Goal: Information Seeking & Learning: Learn about a topic

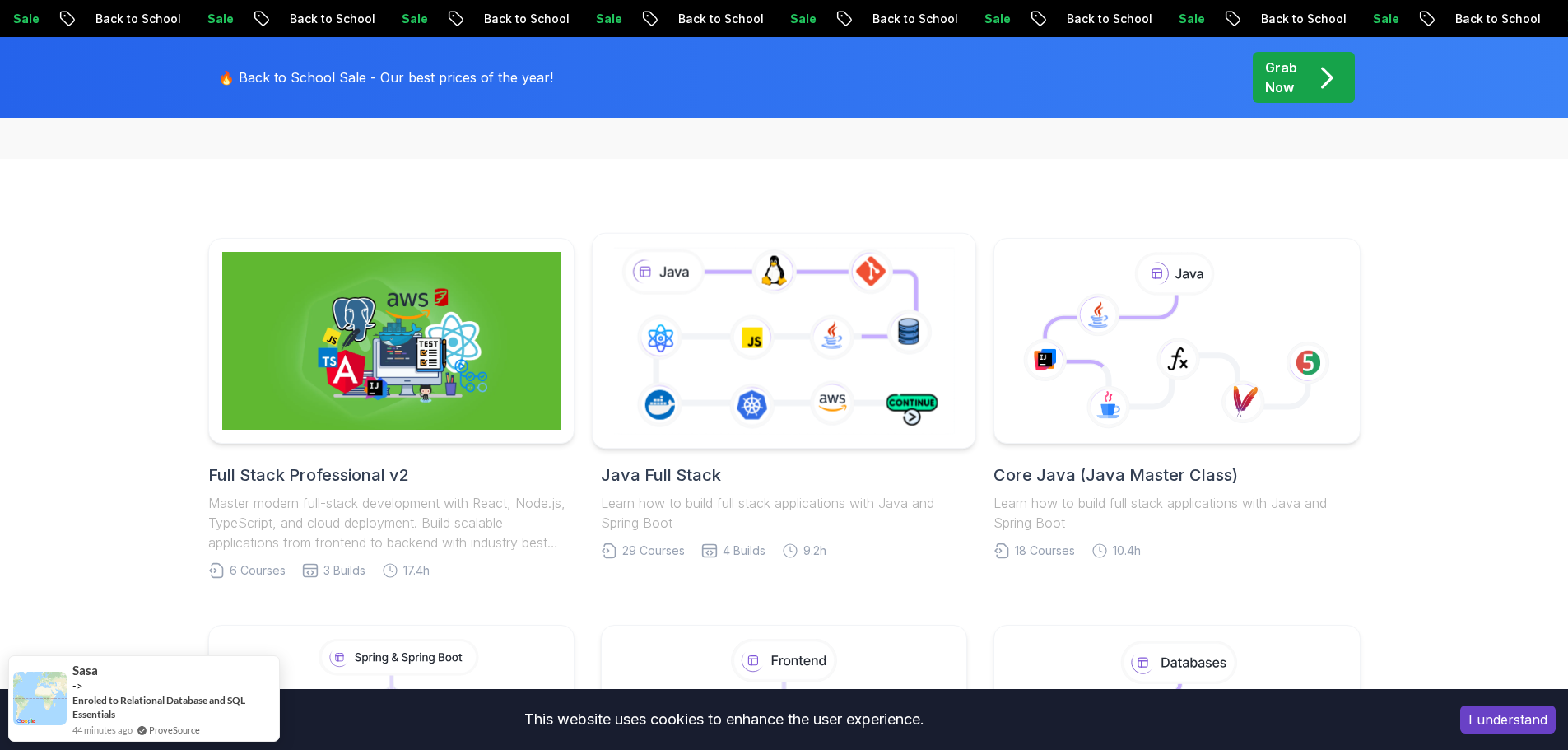
click at [827, 355] on icon at bounding box center [784, 340] width 348 height 193
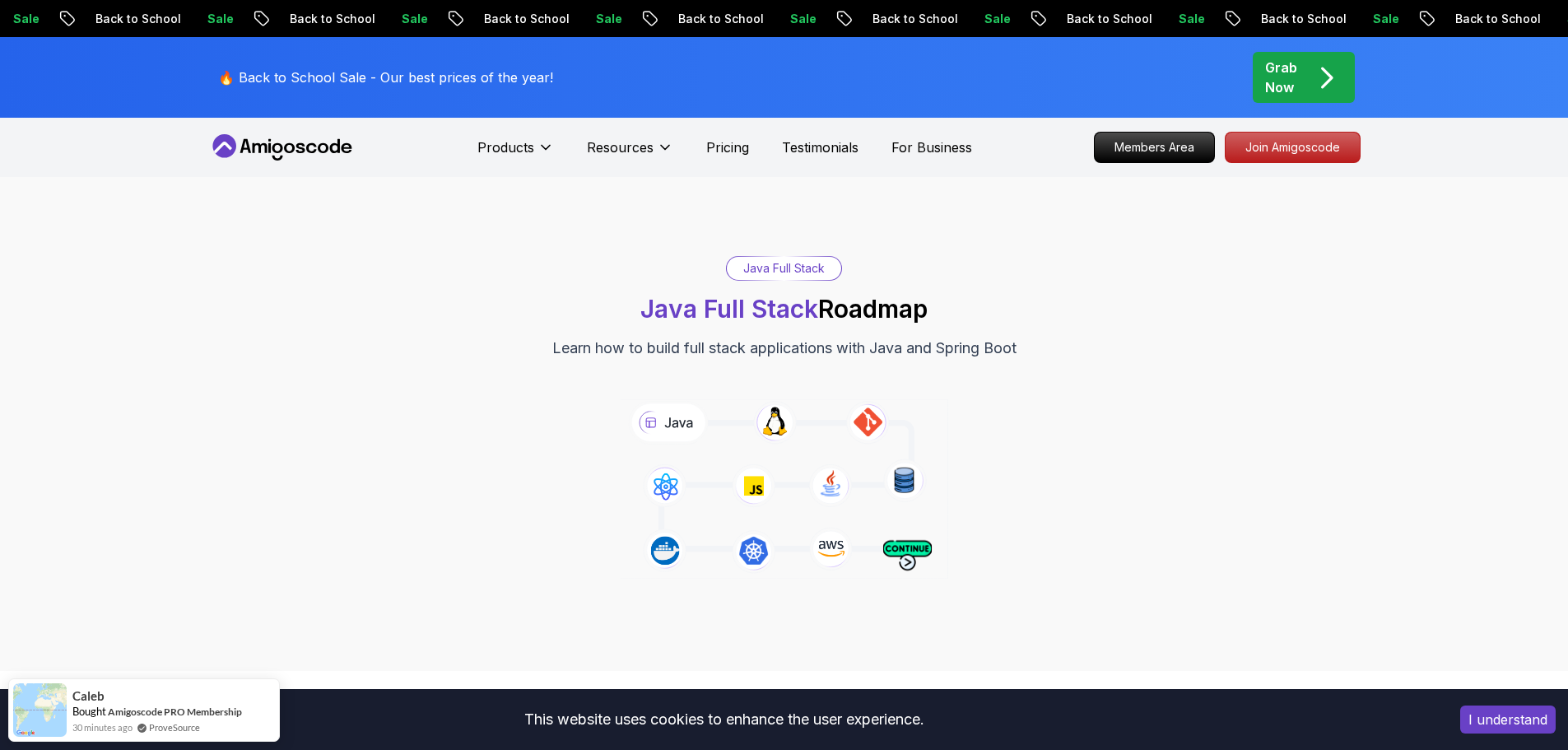
click at [787, 268] on div "Java Full Stack" at bounding box center [784, 268] width 114 height 23
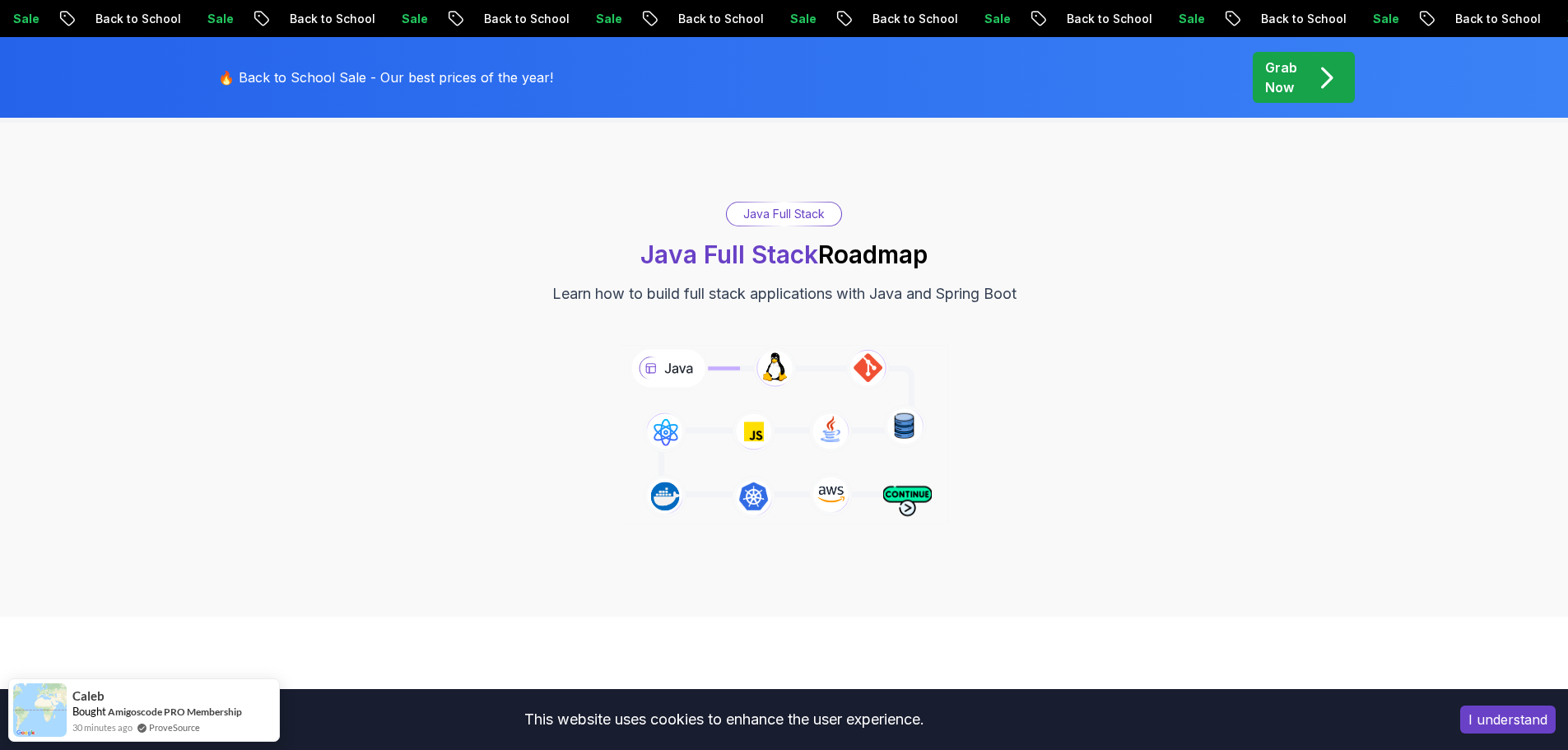
scroll to position [494, 0]
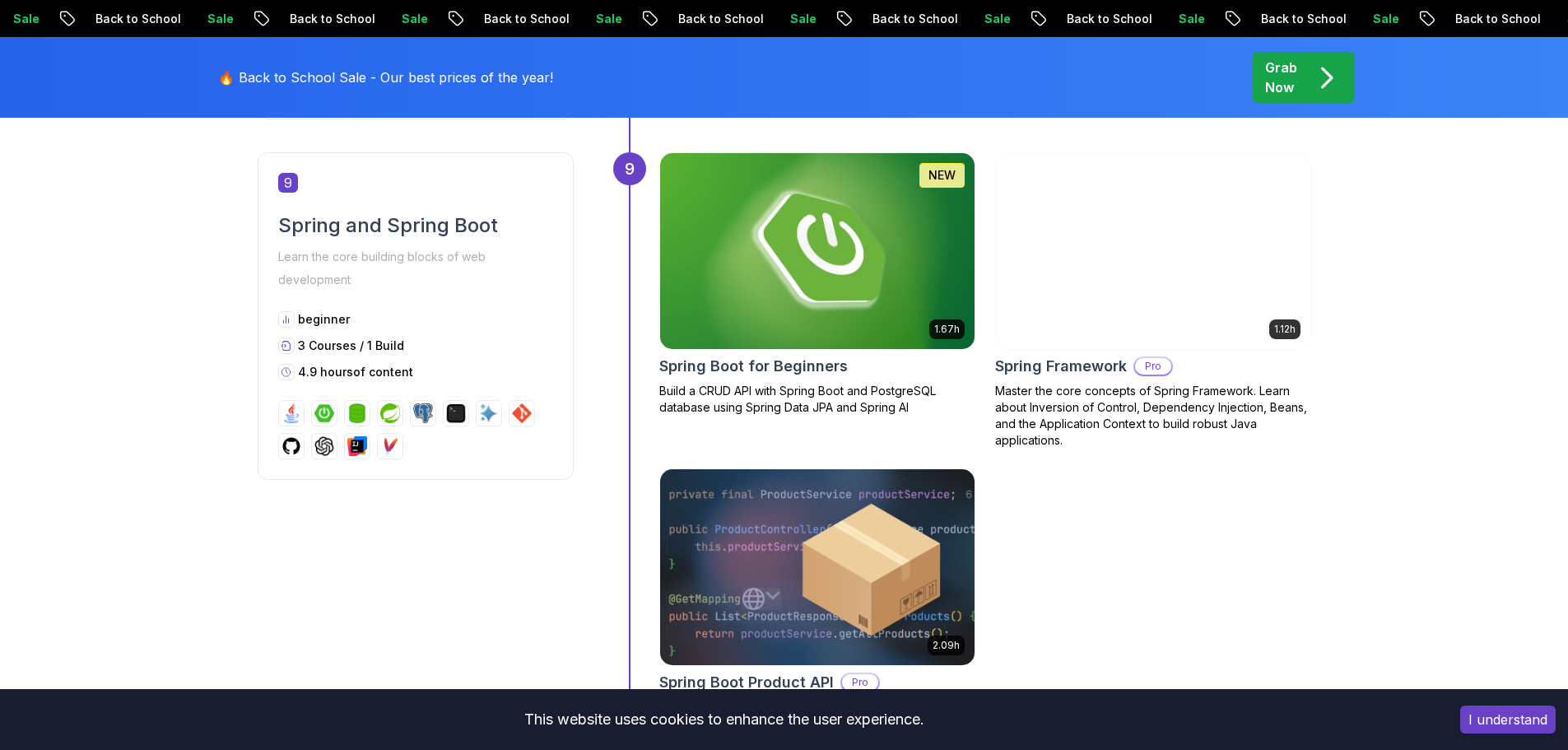
scroll to position [3456, 0]
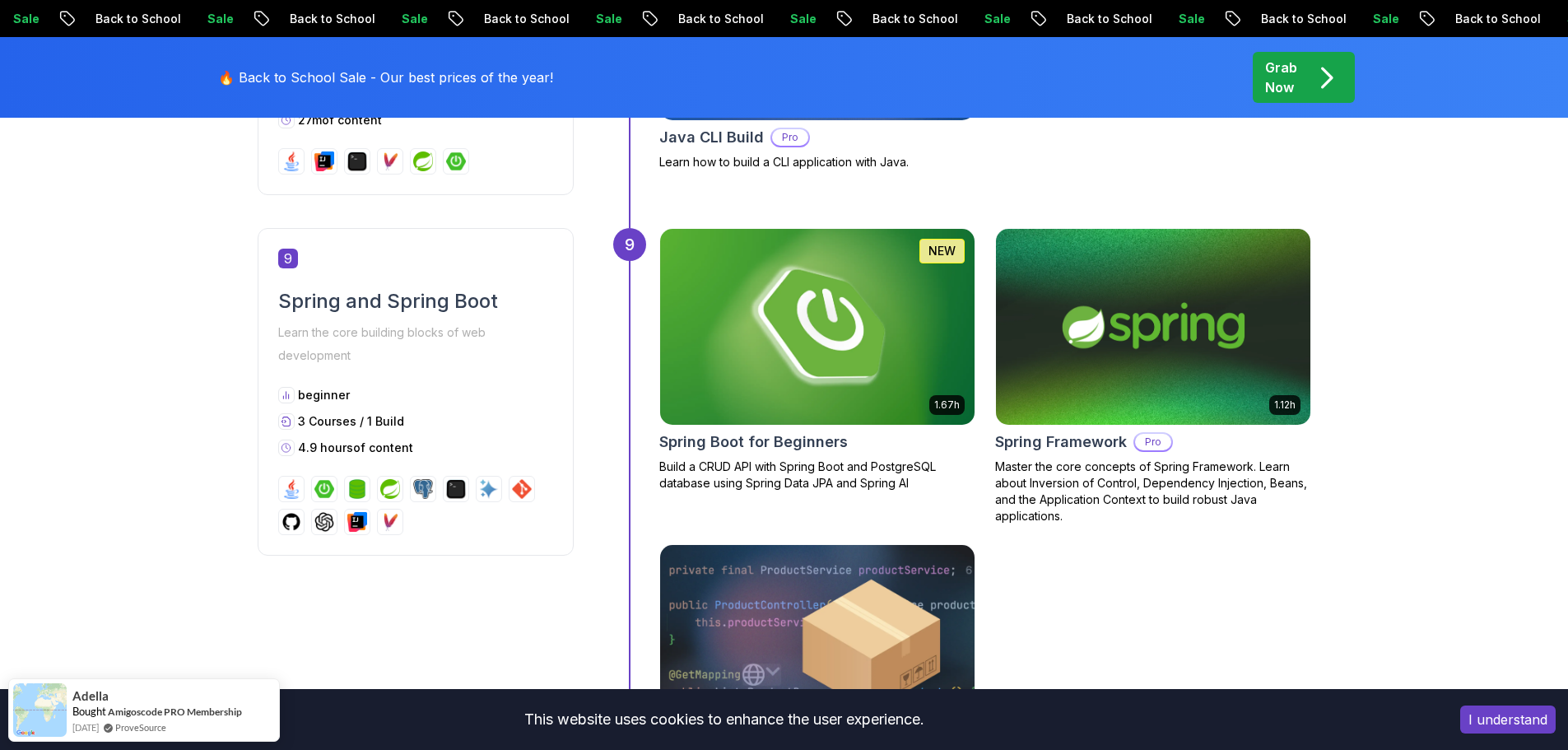
click at [790, 425] on div "1.67h NEW Spring Boot for Beginners Build a CRUD API with Spring Boot and Postg…" at bounding box center [818, 359] width 316 height 263
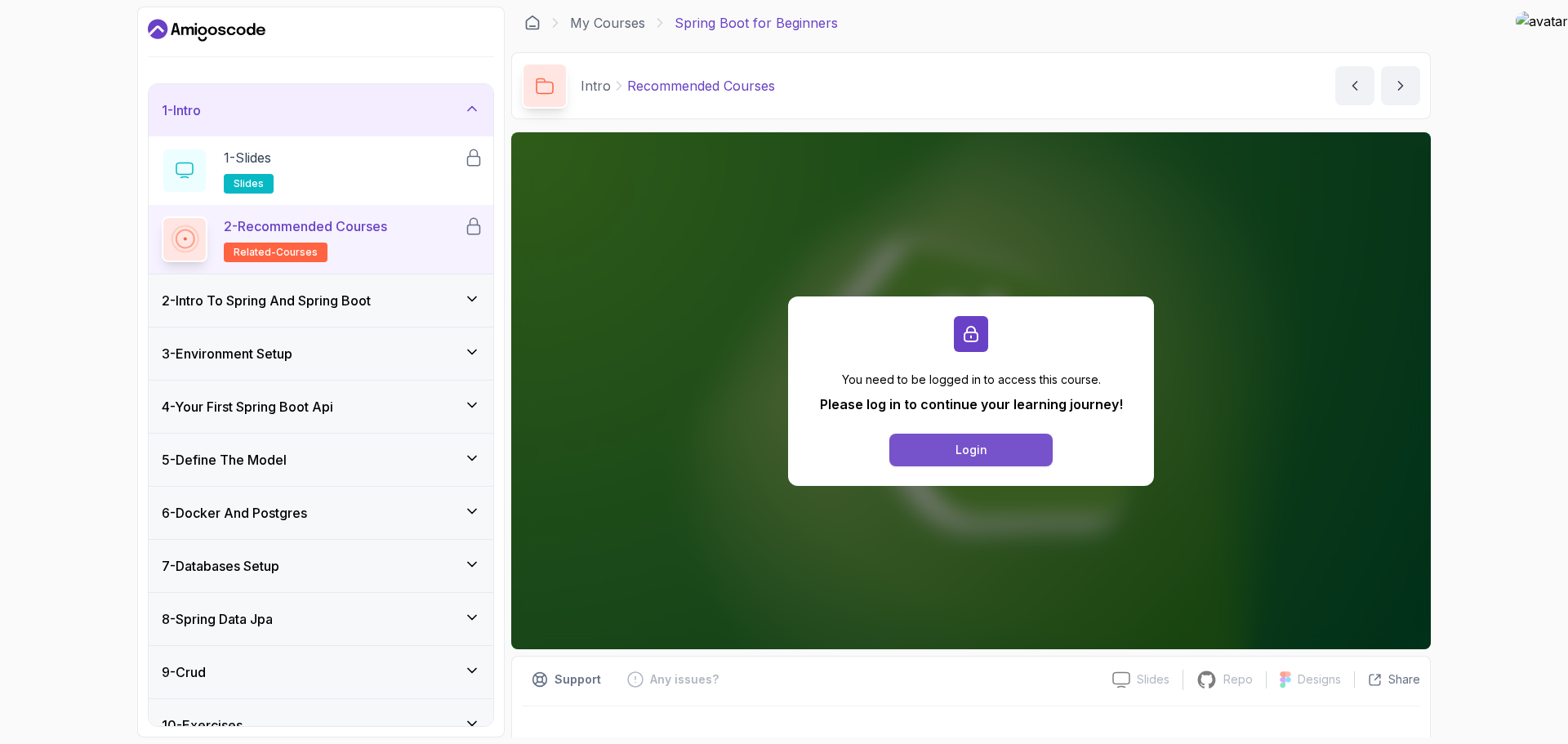
click at [978, 445] on div "Login" at bounding box center [971, 449] width 32 height 16
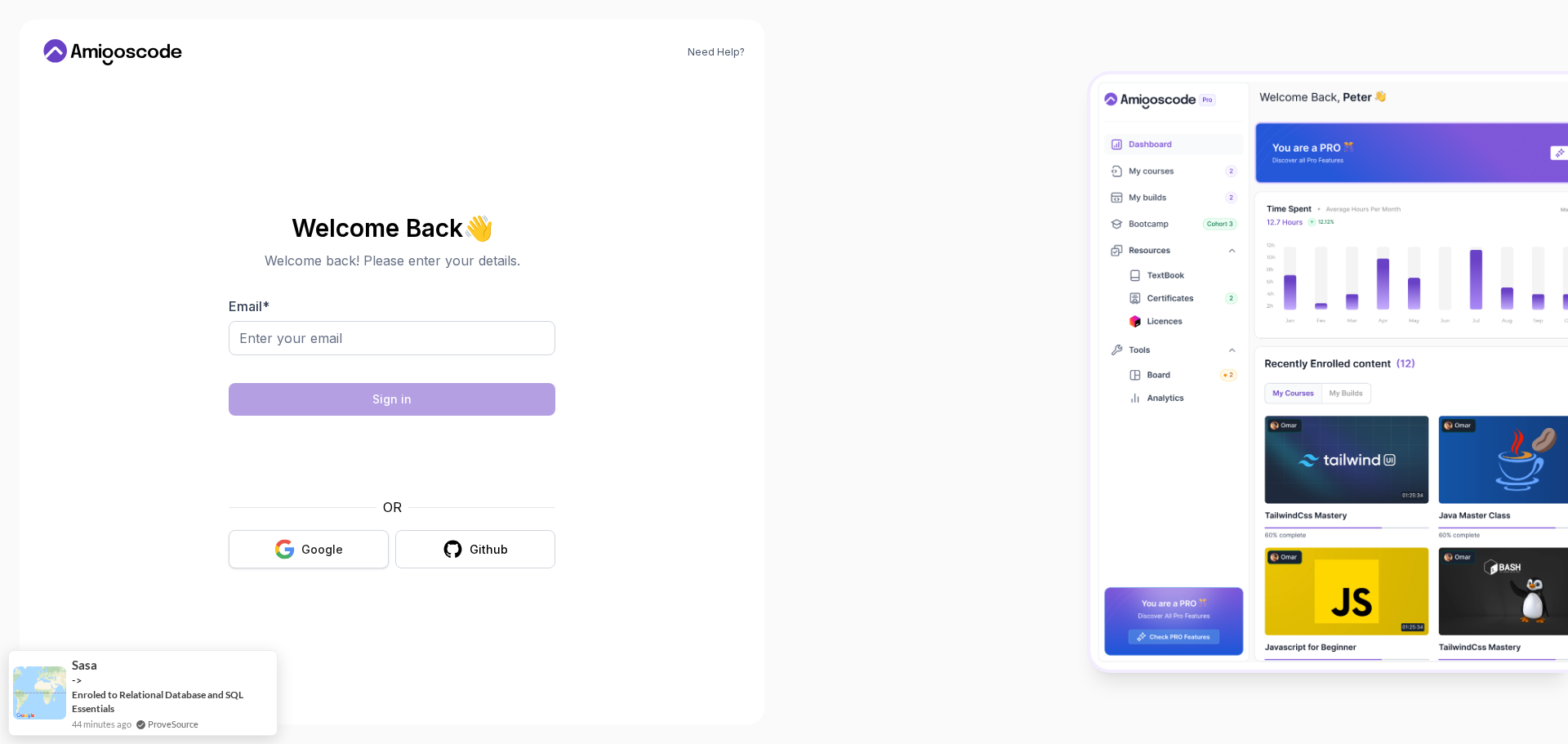
click at [309, 545] on div "Google" at bounding box center [322, 548] width 42 height 16
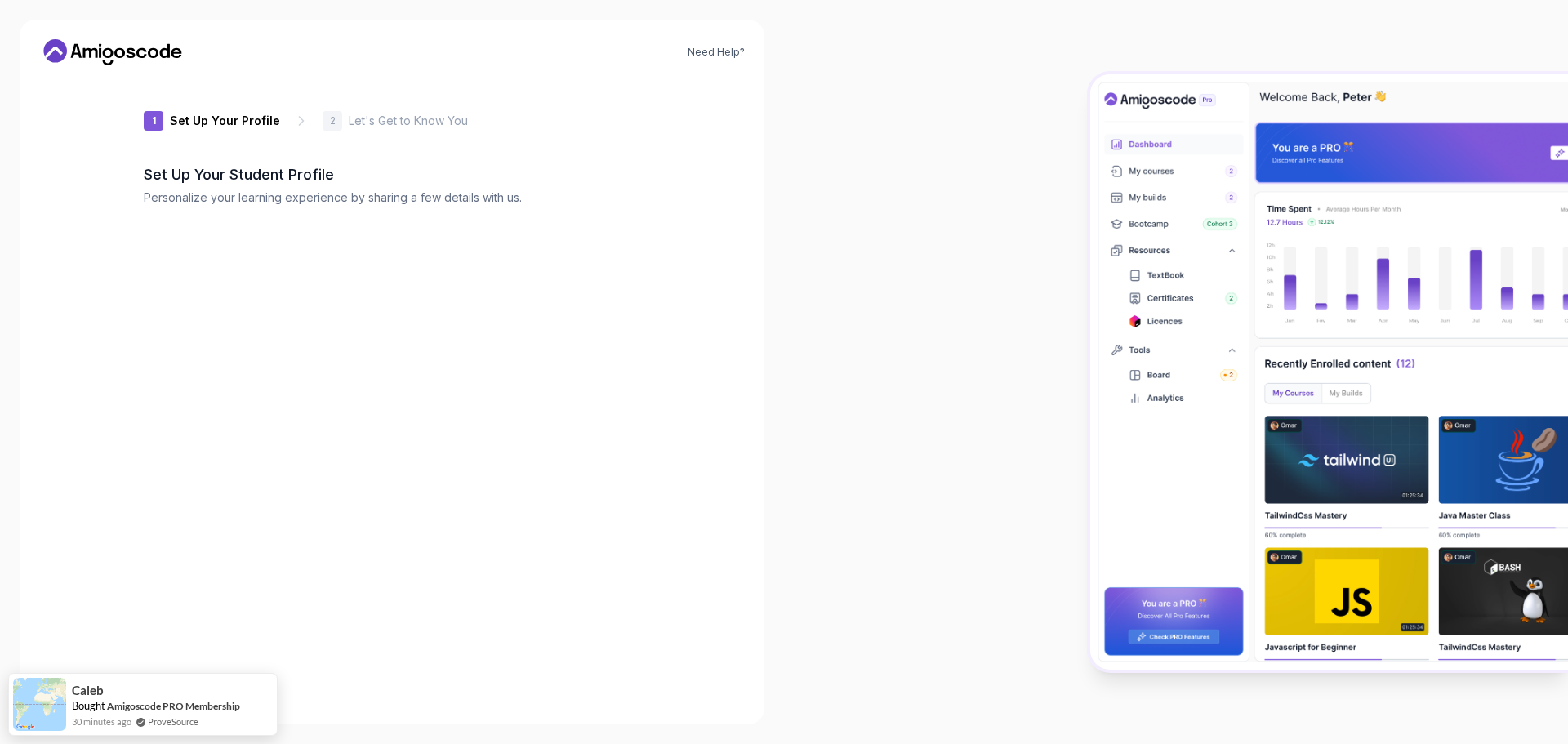
type input "boldeagle2e84e"
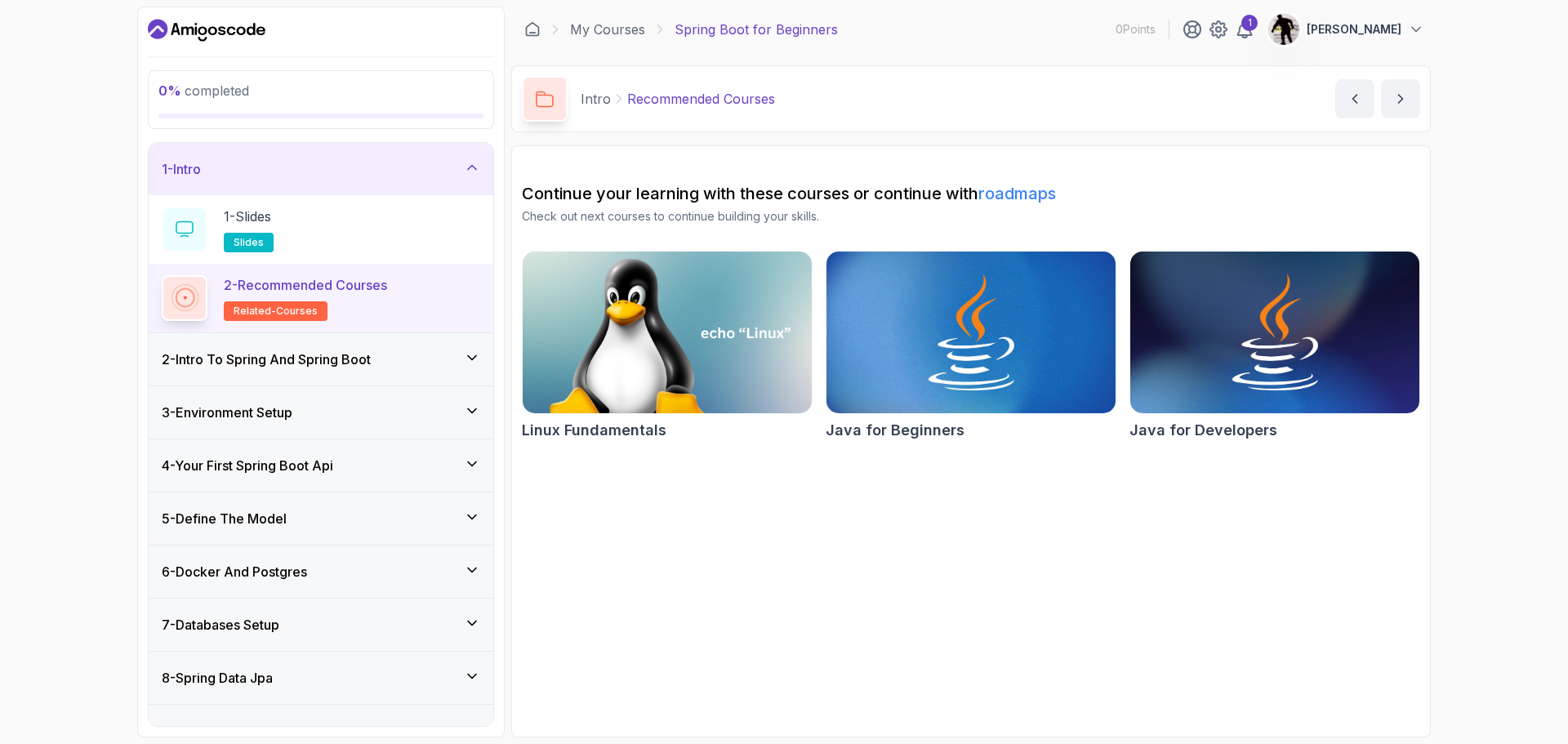
click at [424, 358] on div "2 - Intro To Spring And Spring Boot" at bounding box center [321, 359] width 319 height 20
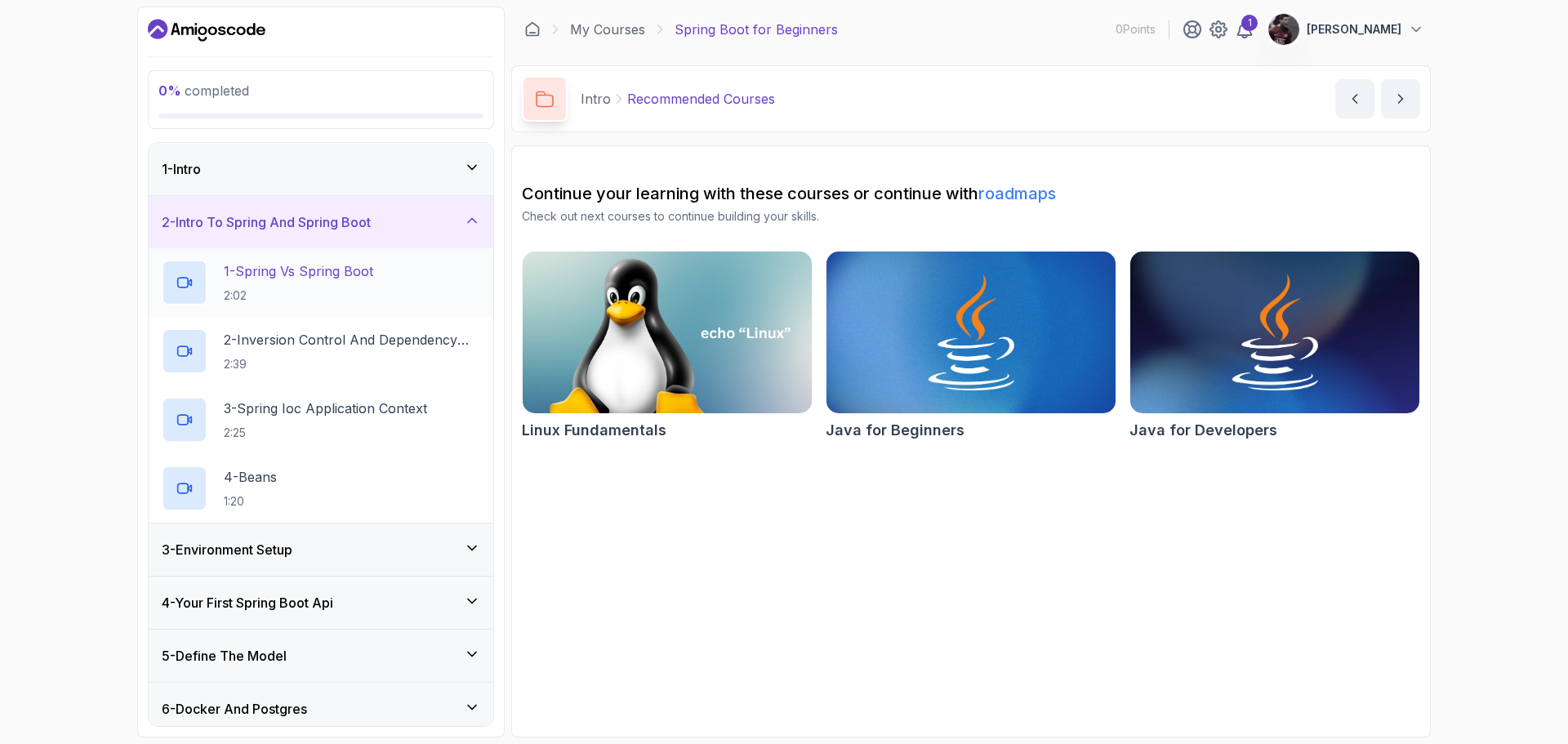
click at [316, 281] on h2 "1 - Spring Vs Spring Boot 2:02" at bounding box center [299, 282] width 149 height 43
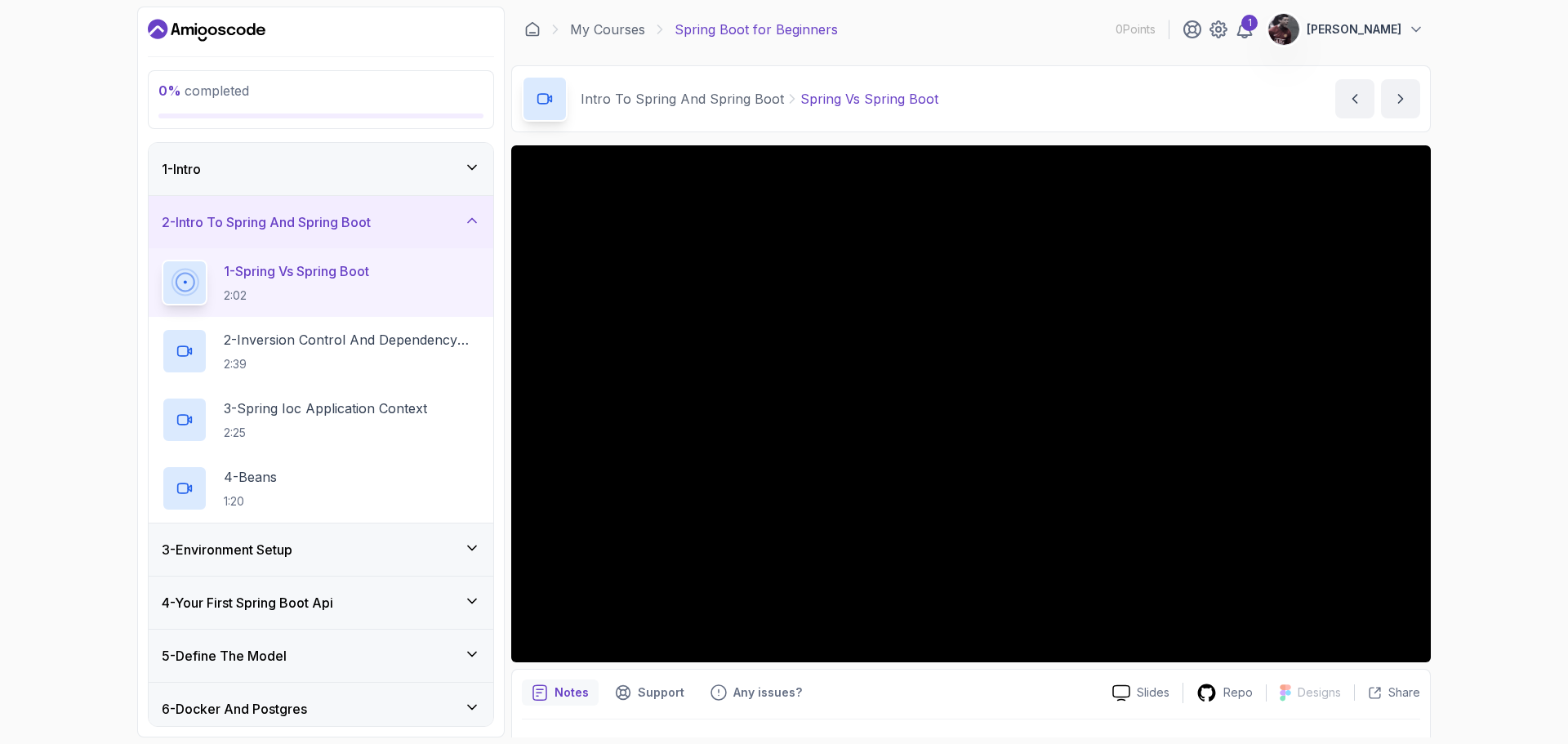
click at [384, 574] on div "3 - Environment Setup" at bounding box center [321, 548] width 344 height 52
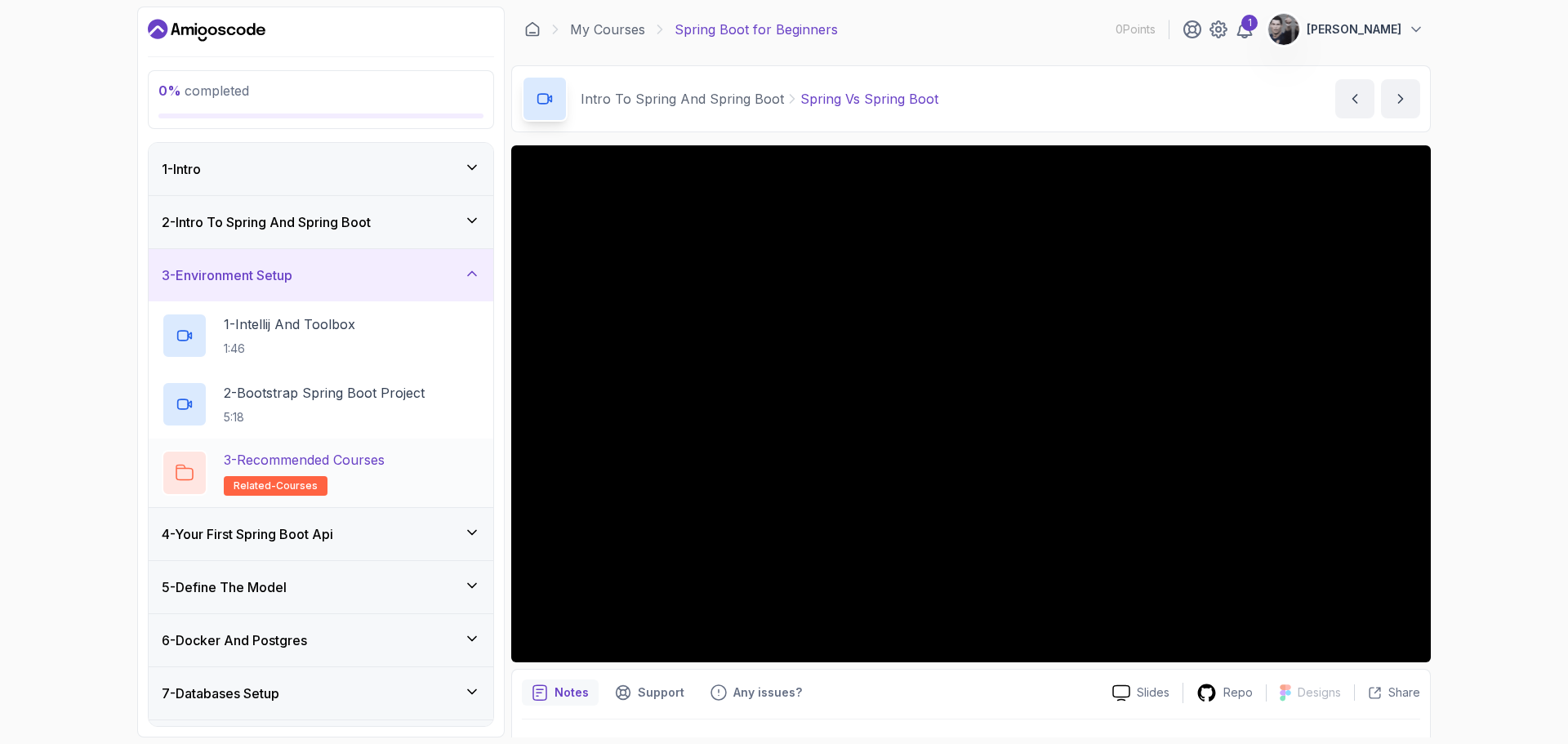
click at [356, 472] on h2 "3 - Recommended Courses related-courses" at bounding box center [305, 473] width 161 height 45
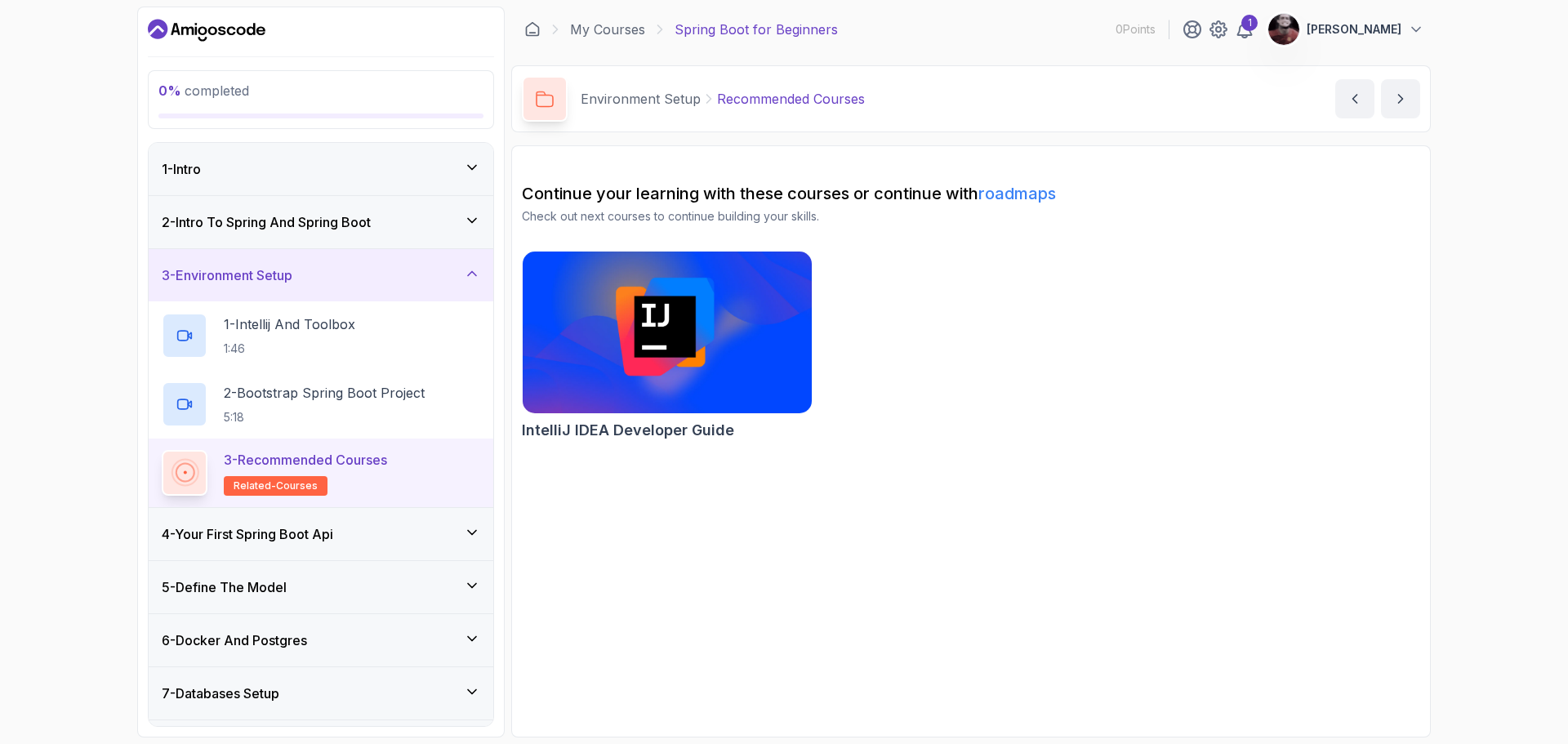
click at [356, 472] on h2 "3 - Recommended Courses related-courses" at bounding box center [305, 473] width 164 height 45
click at [350, 337] on h2 "1 - Intellij And Toolbox 1:46" at bounding box center [289, 335] width 131 height 43
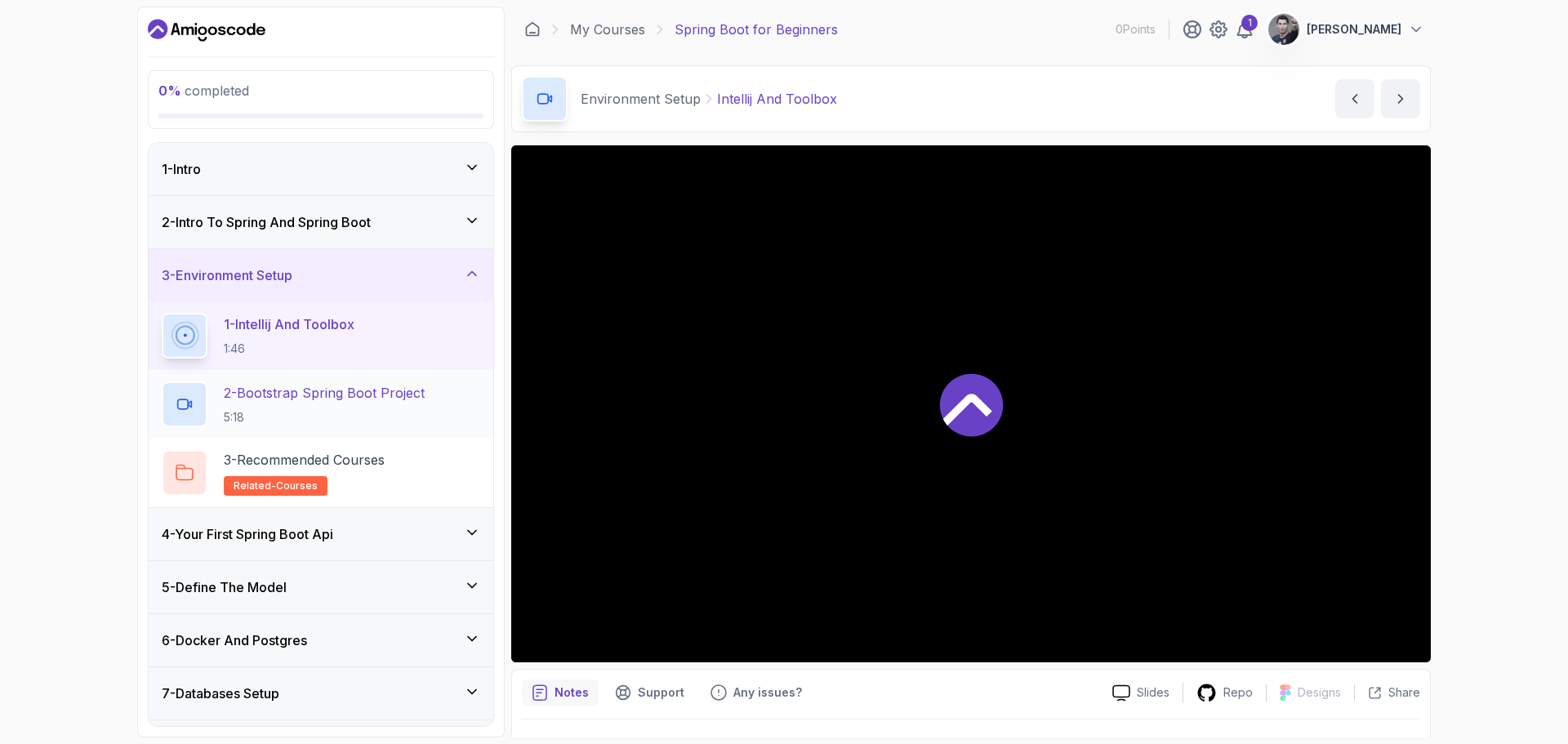
click at [361, 392] on p "2 - Bootstrap Spring Boot Project" at bounding box center [324, 392] width 200 height 20
